Goal: Transaction & Acquisition: Download file/media

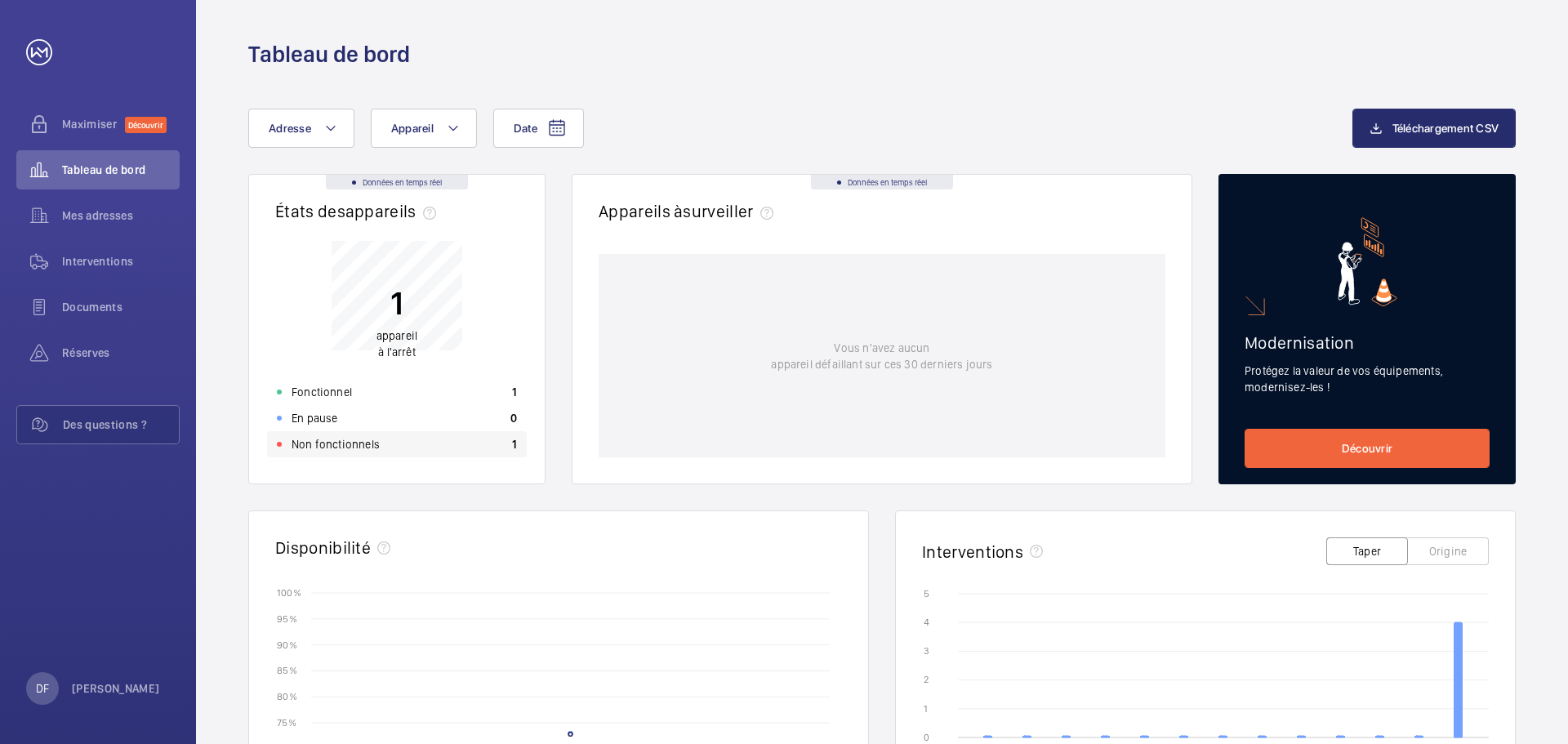
click at [337, 450] on font "Non fonctionnels" at bounding box center [336, 444] width 88 height 13
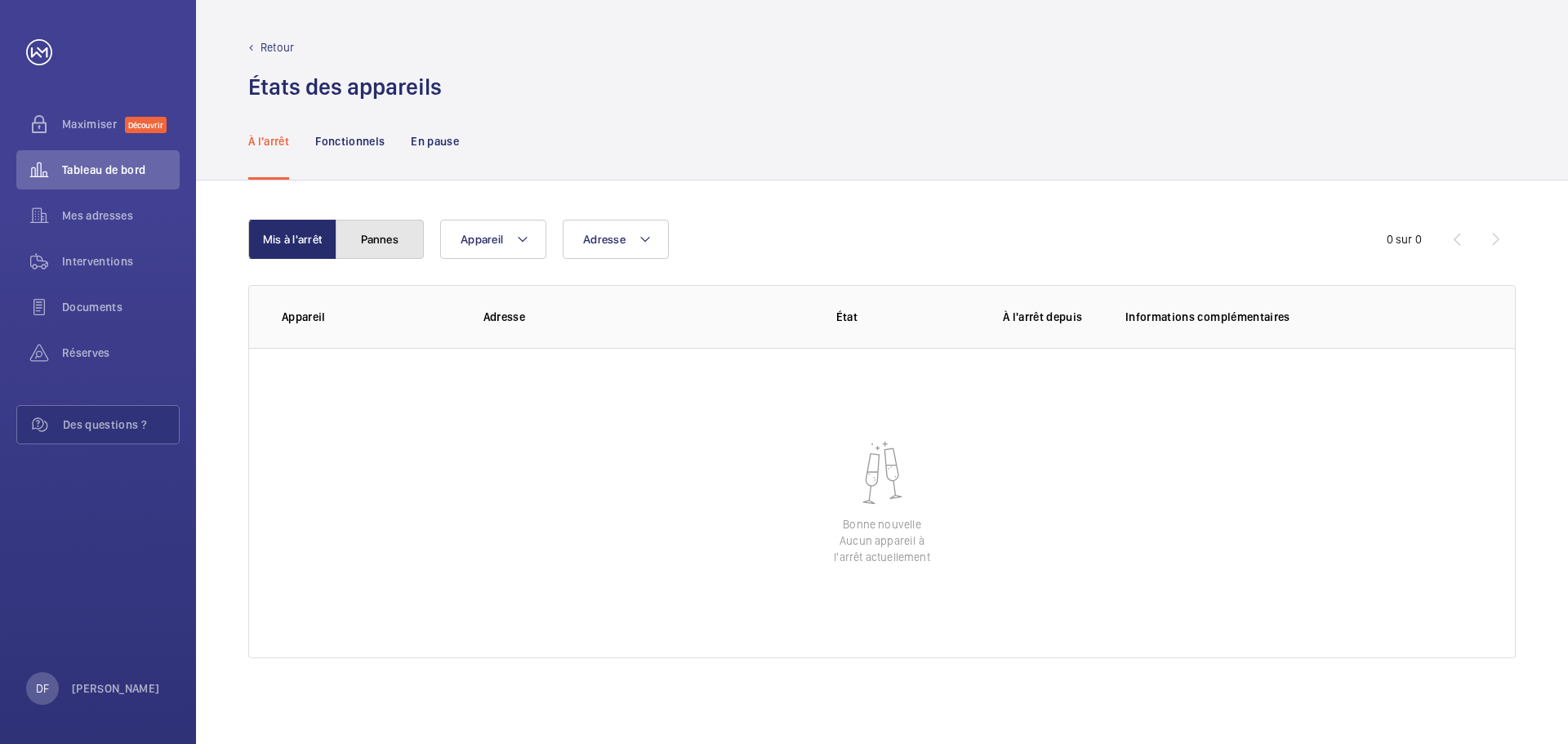
click at [381, 247] on button "Pannes" at bounding box center [380, 239] width 88 height 39
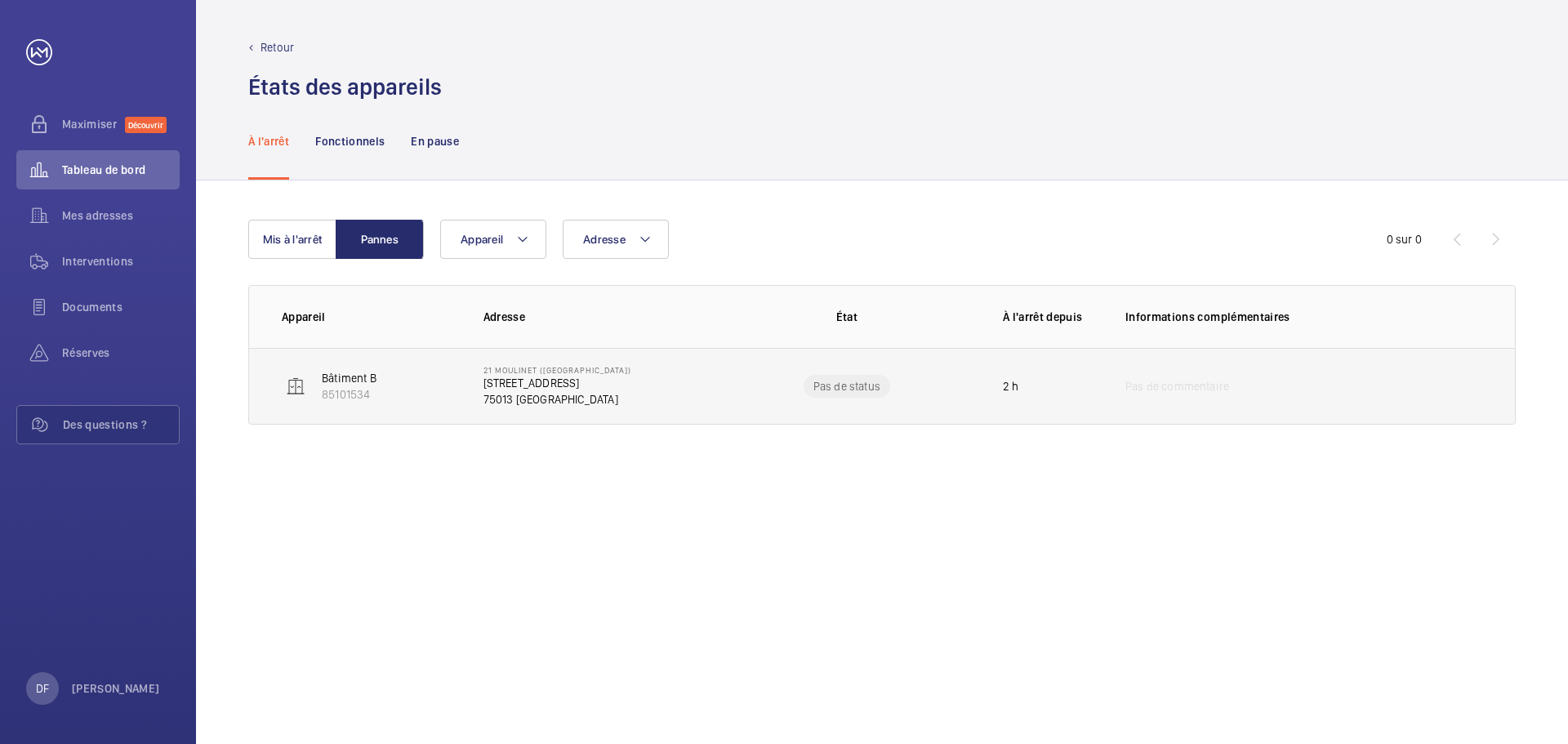
click at [636, 405] on td "21 Moulinet ([GEOGRAPHIC_DATA]) [STREET_ADDRESS]" at bounding box center [587, 386] width 260 height 77
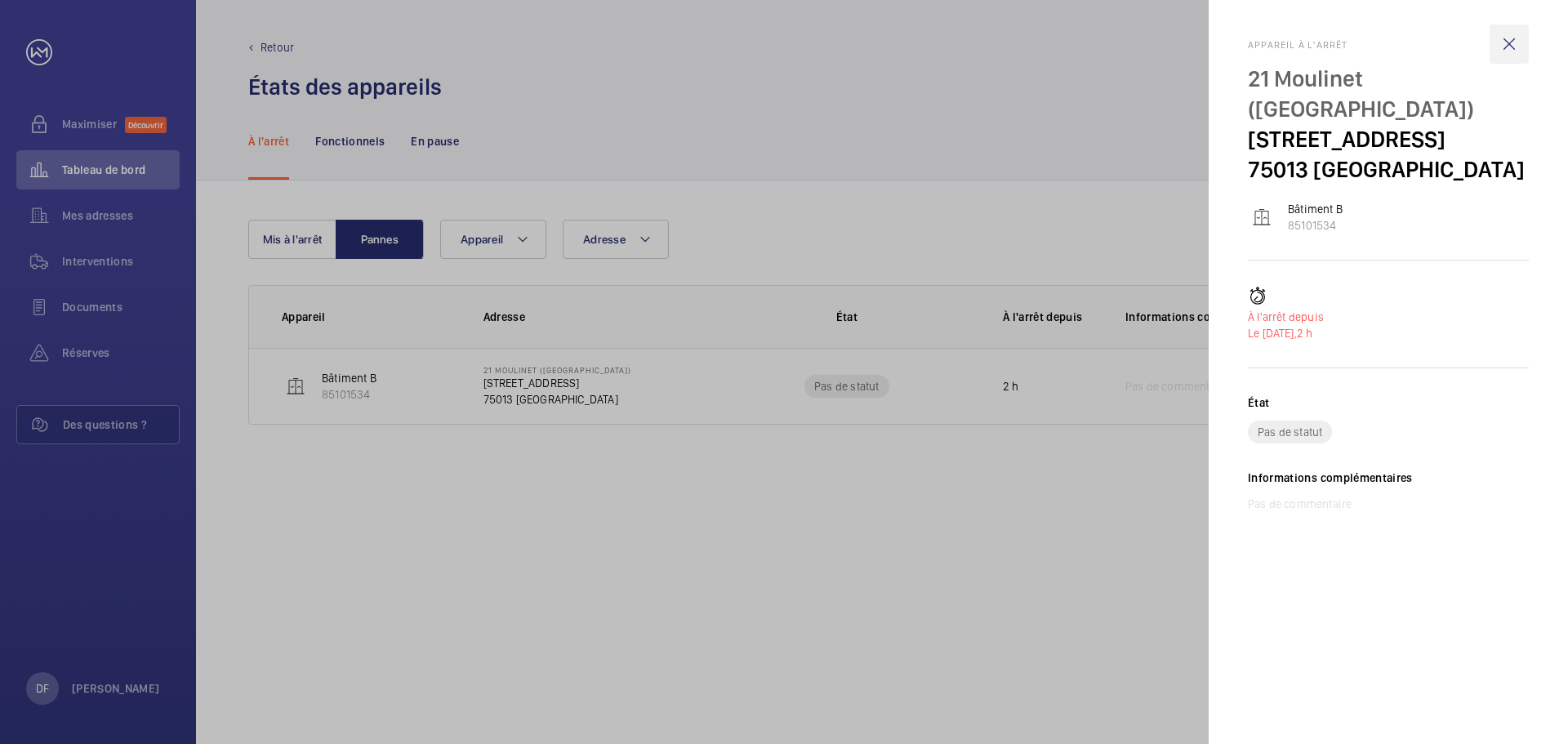
click at [1512, 37] on wm-front-icon-button at bounding box center [1509, 44] width 39 height 39
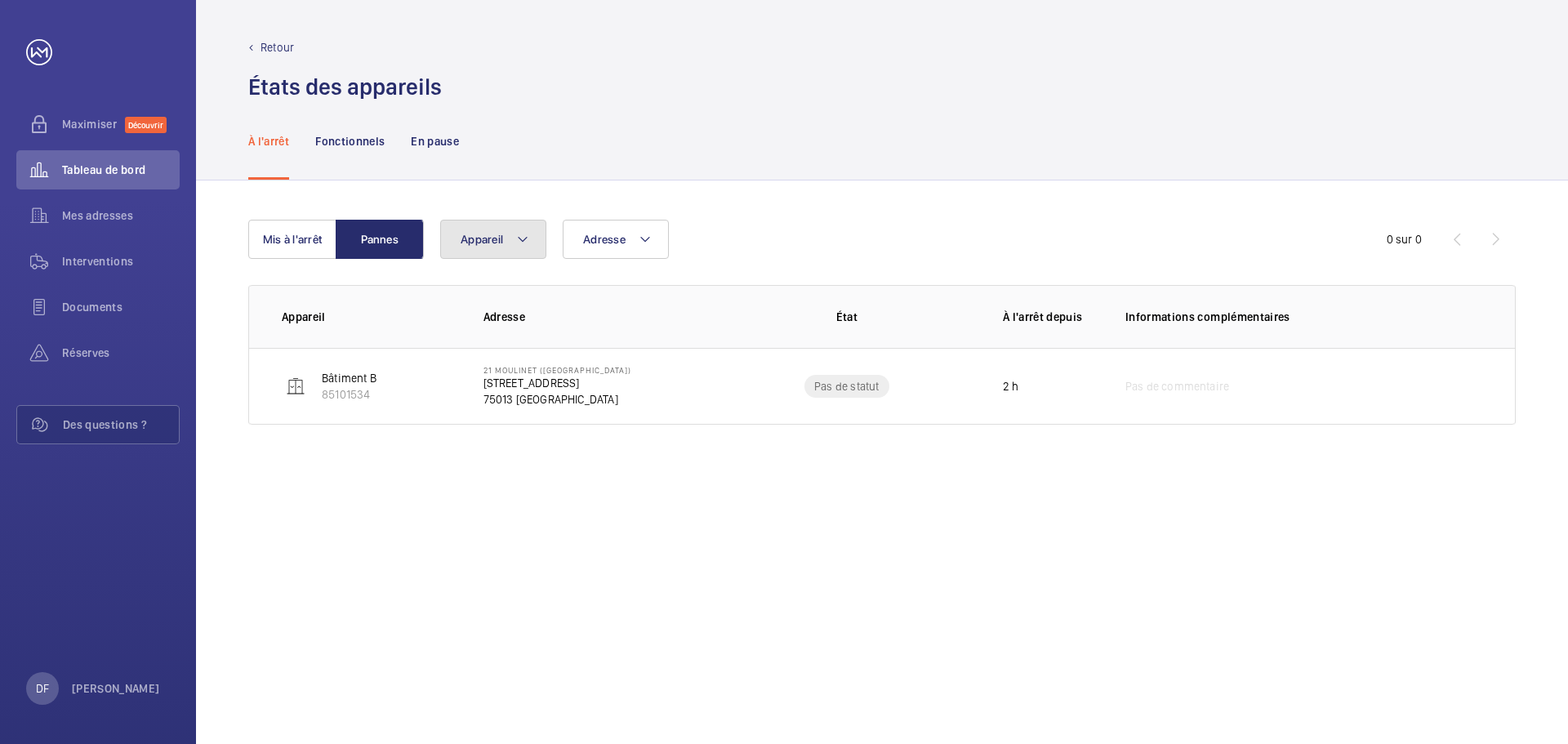
click at [503, 238] on button "Appareil" at bounding box center [493, 239] width 106 height 39
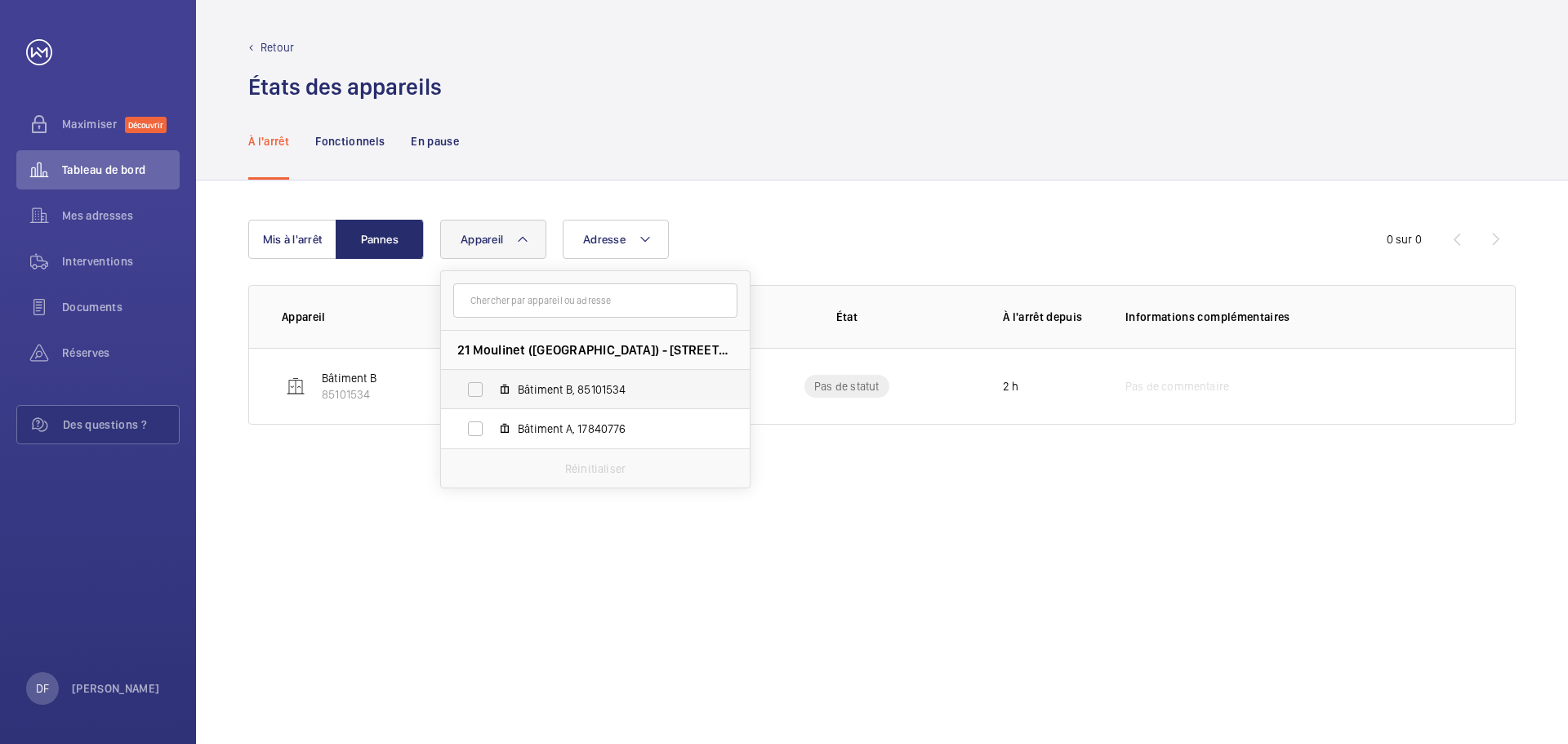
click at [601, 387] on span "Bâtiment B, 85101534" at bounding box center [613, 389] width 189 height 16
click at [491, 387] on input "Bâtiment B, 85101534" at bounding box center [475, 389] width 33 height 33
checkbox input "true"
click at [808, 276] on wm-front-table "Mis à l'arrêt Pannes Adresse Appareil 1 21 Moulinet ([GEOGRAPHIC_DATA]) - [STRE…" at bounding box center [882, 322] width 1267 height 205
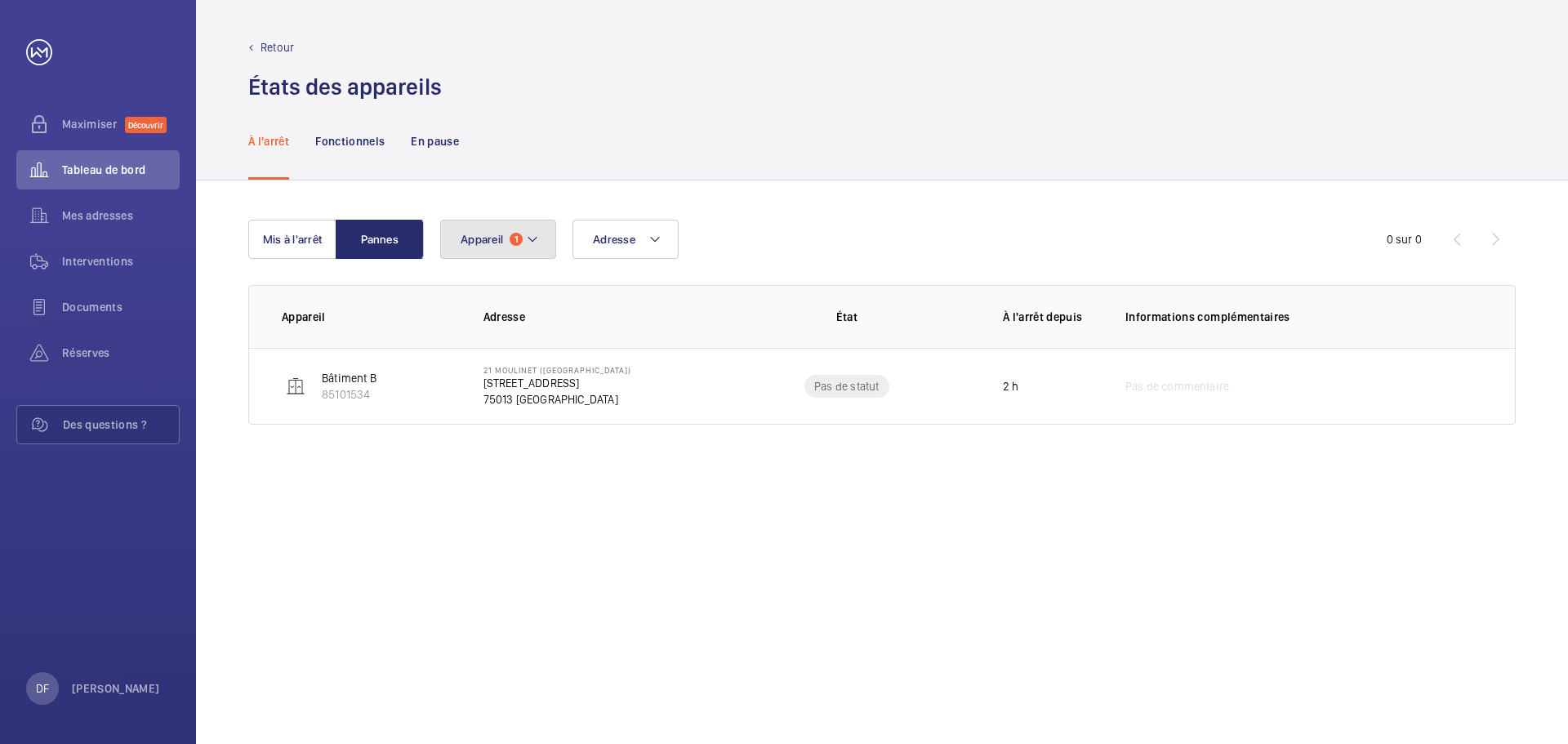
click at [508, 246] on button "Appareil 1" at bounding box center [498, 239] width 116 height 39
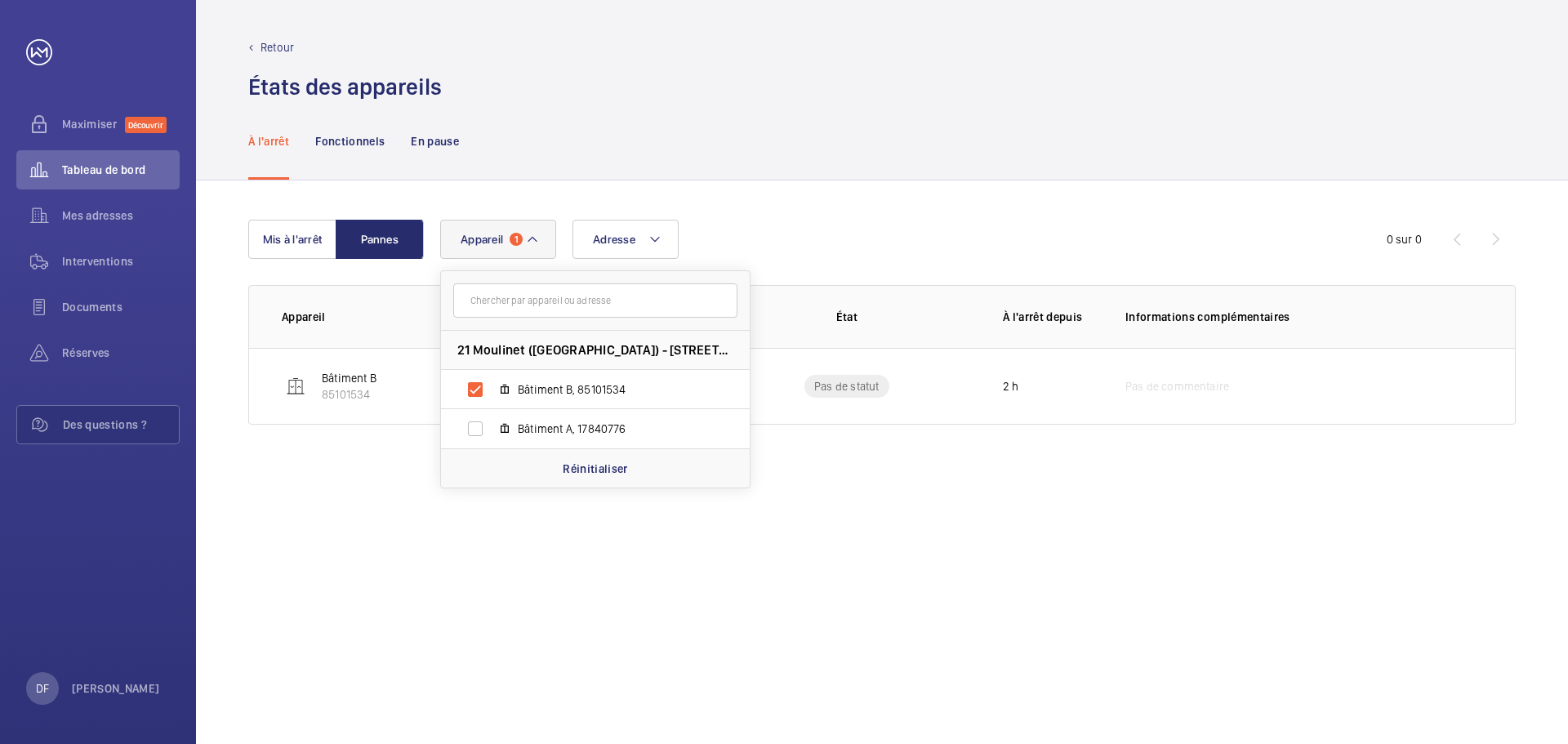
click at [844, 506] on div "Mis à l'arrêt Pannes Adresse Appareil 1 21 Moulinet ([GEOGRAPHIC_DATA]) - [STRE…" at bounding box center [882, 461] width 1372 height 563
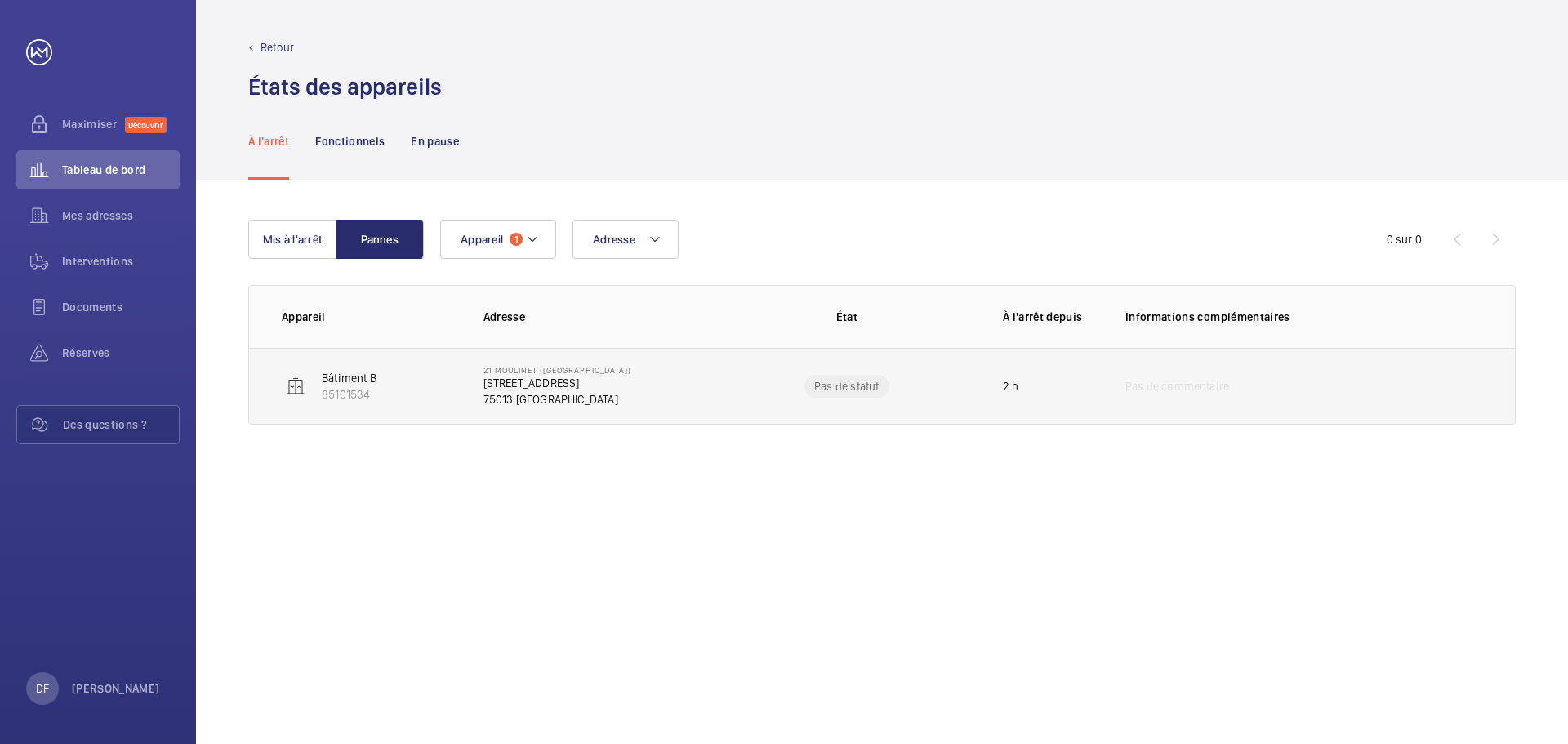
click at [519, 393] on font "75013 [GEOGRAPHIC_DATA]" at bounding box center [551, 399] width 134 height 13
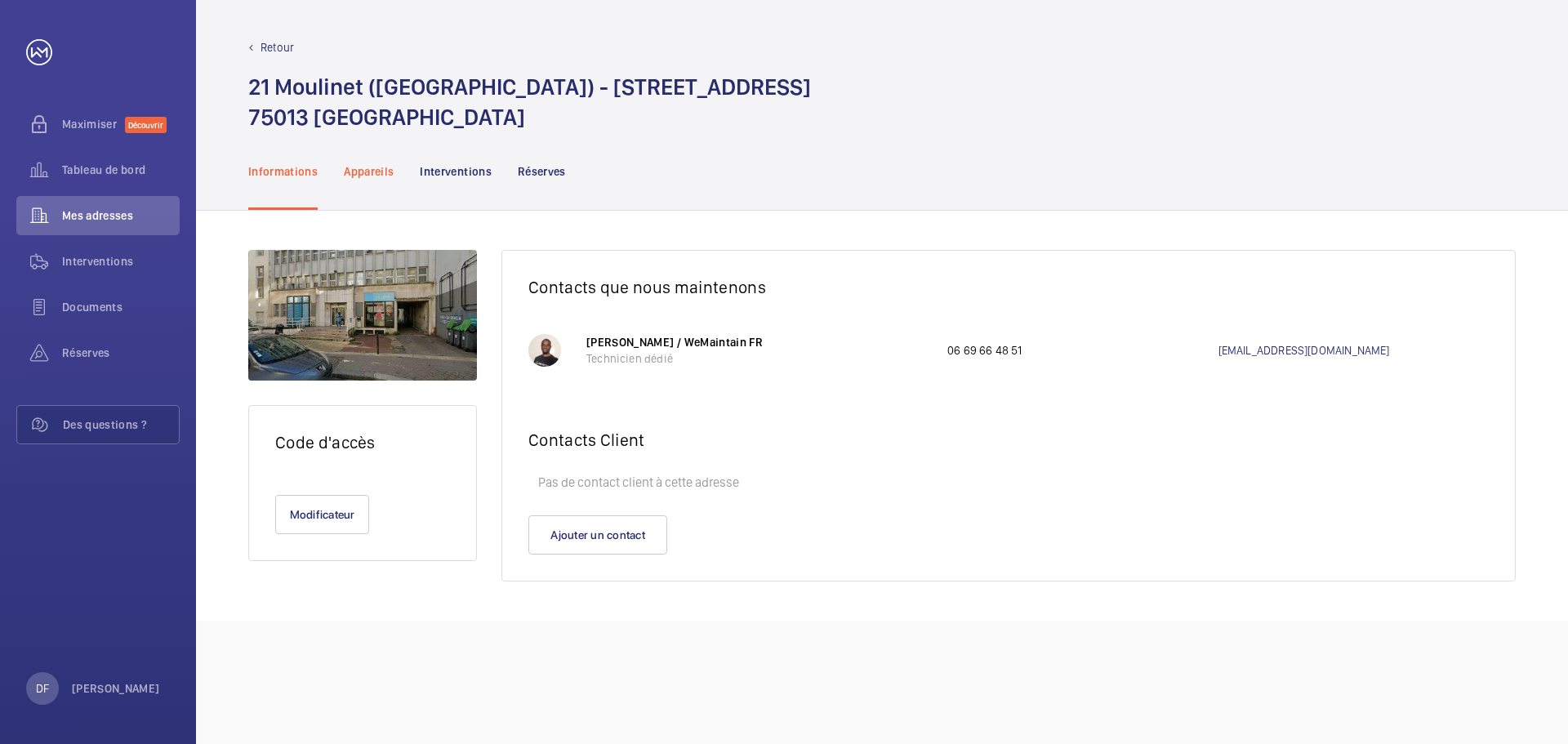
click at [369, 171] on font "Appareils" at bounding box center [369, 171] width 49 height 13
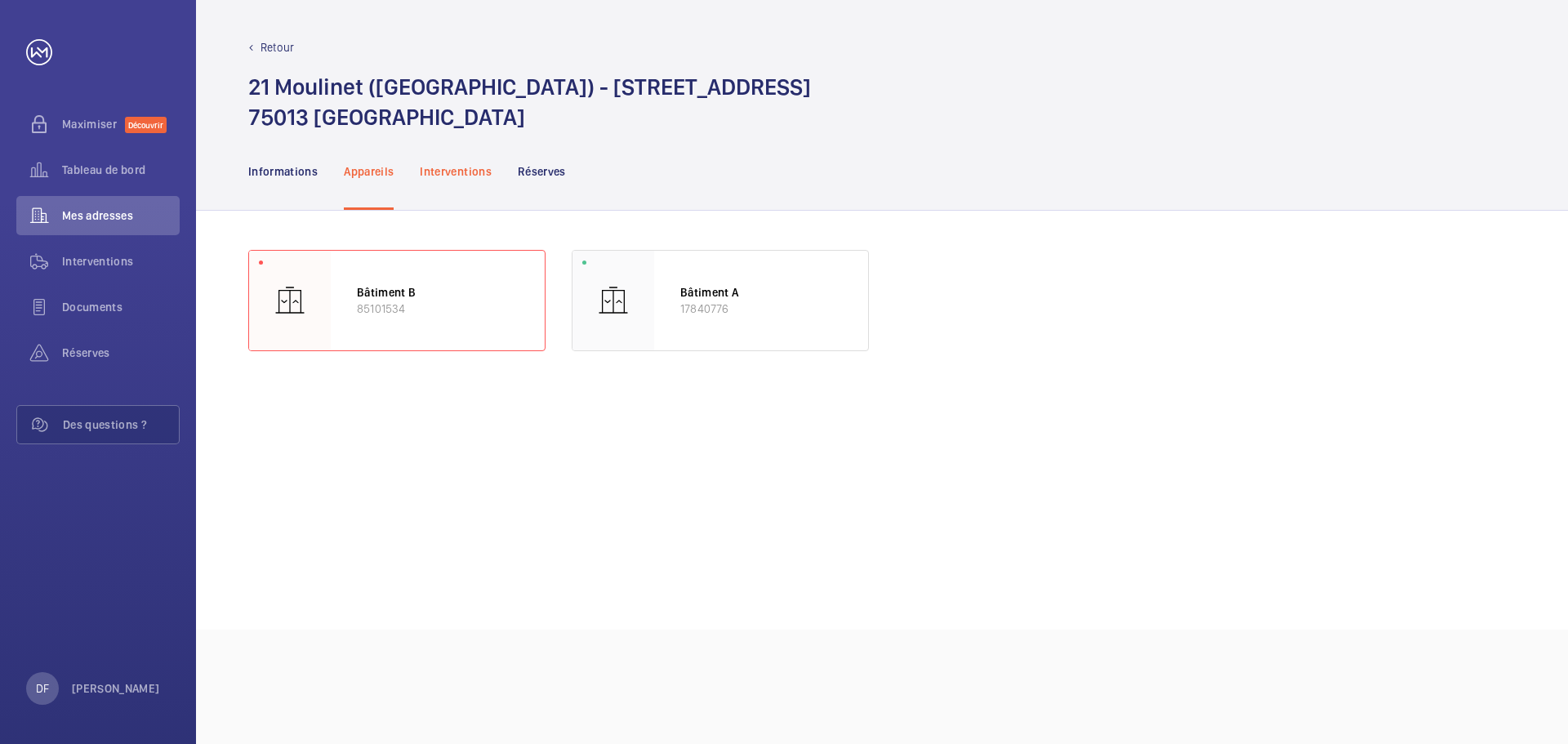
click at [427, 171] on font "Interventions" at bounding box center [455, 171] width 72 height 13
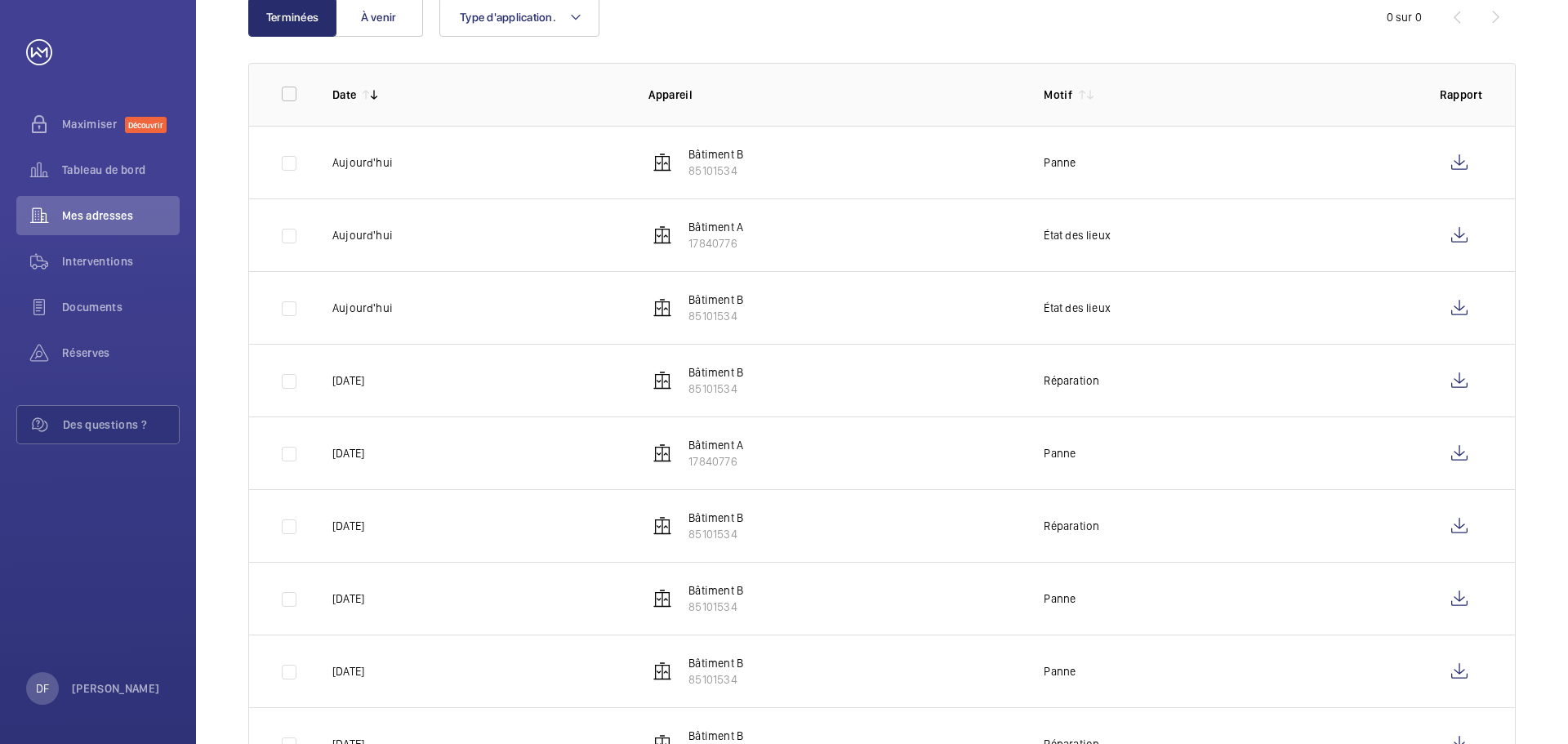
scroll to position [165, 0]
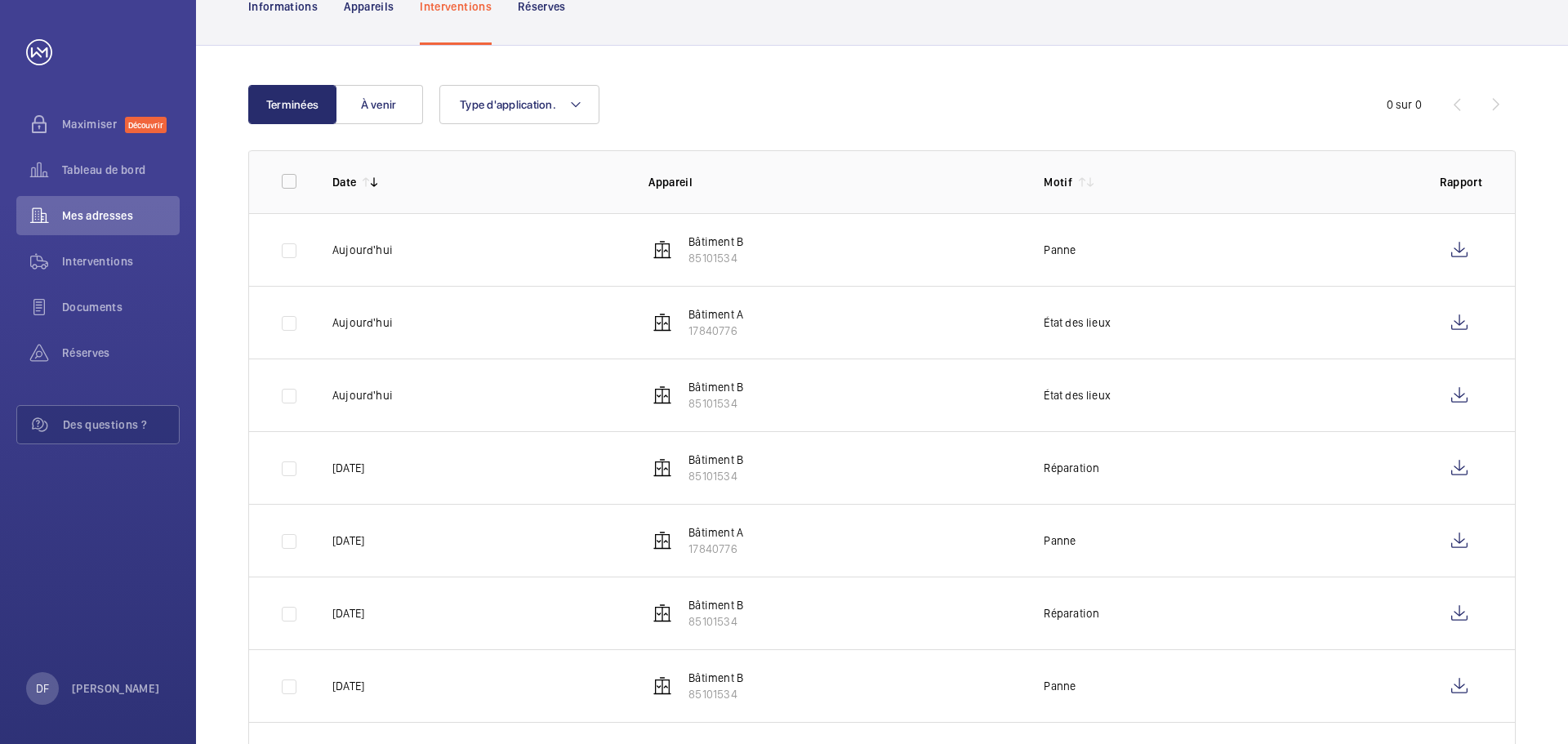
click at [997, 241] on td "Bâtiment B 85101534" at bounding box center [819, 249] width 395 height 72
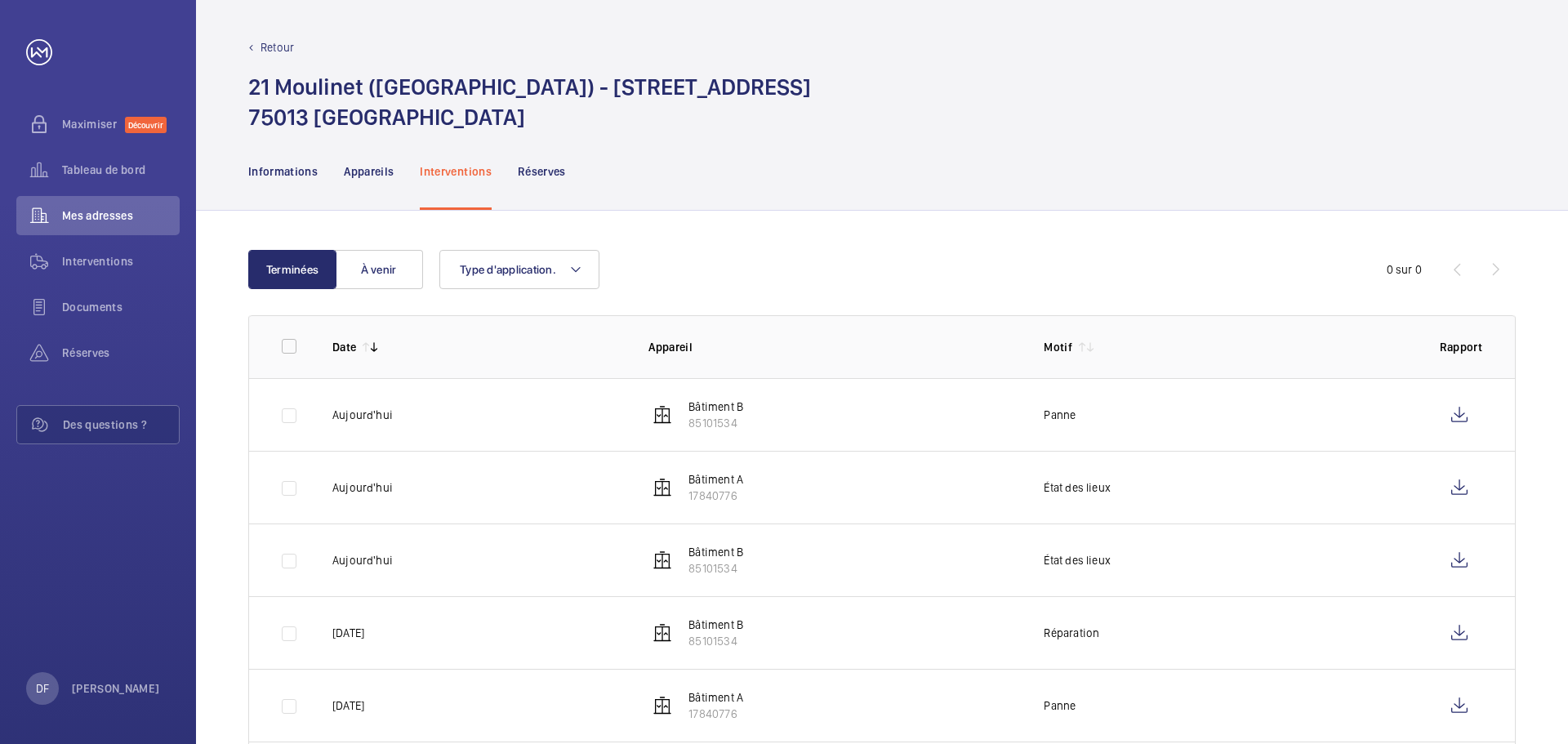
scroll to position [163, 0]
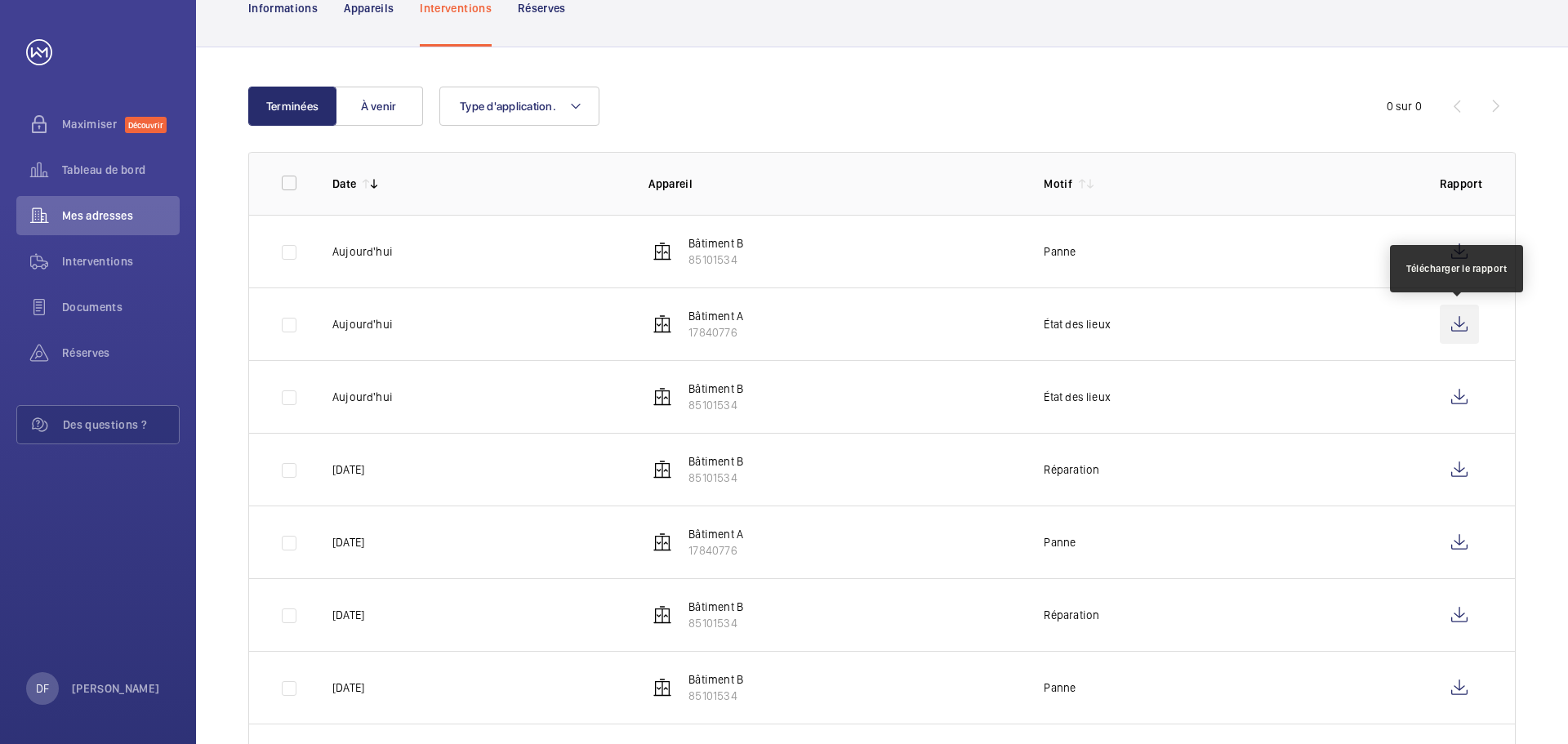
click at [1461, 317] on wm-front-icon-button at bounding box center [1459, 324] width 39 height 39
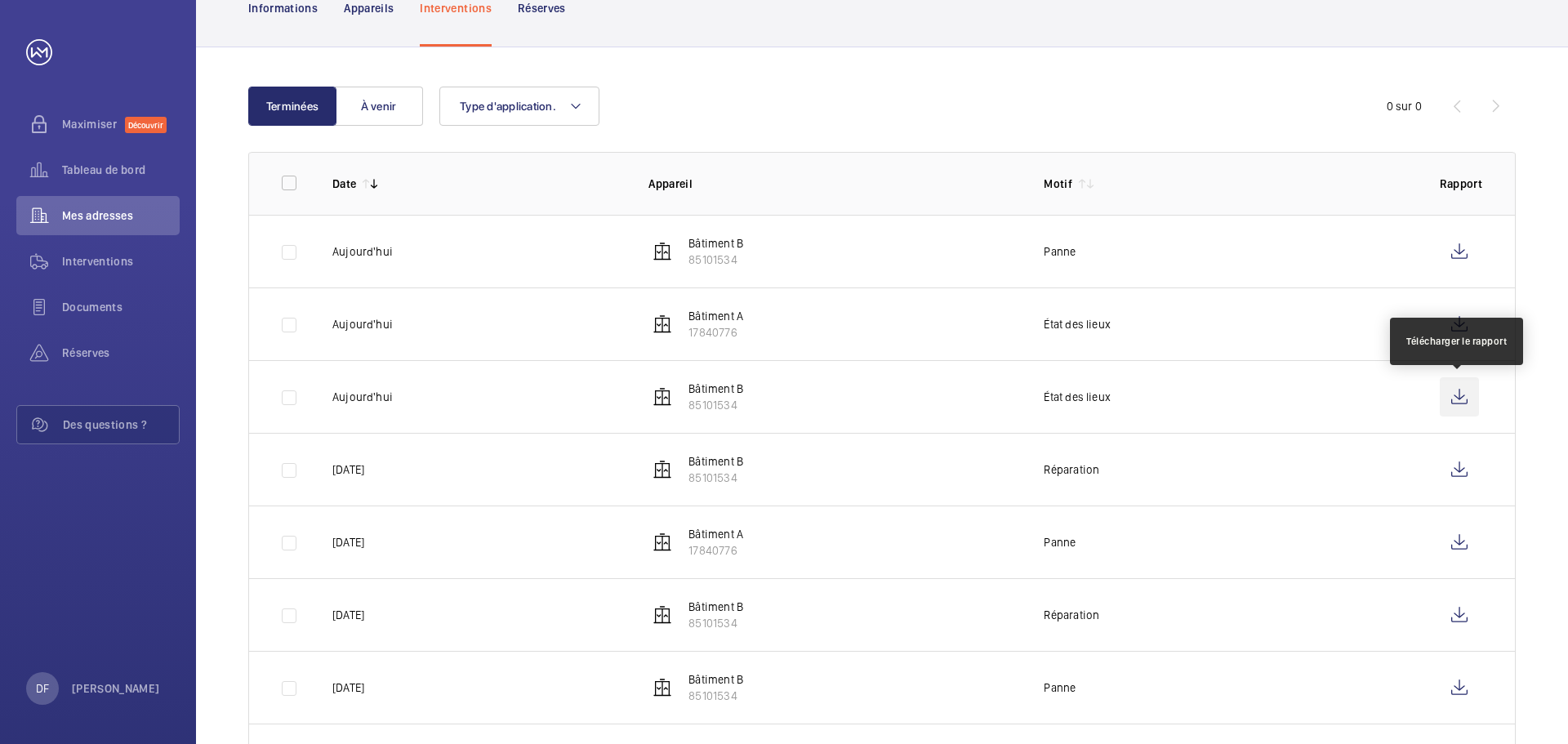
click at [1451, 387] on wm-front-icon-button at bounding box center [1459, 397] width 39 height 39
